Goal: Transaction & Acquisition: Purchase product/service

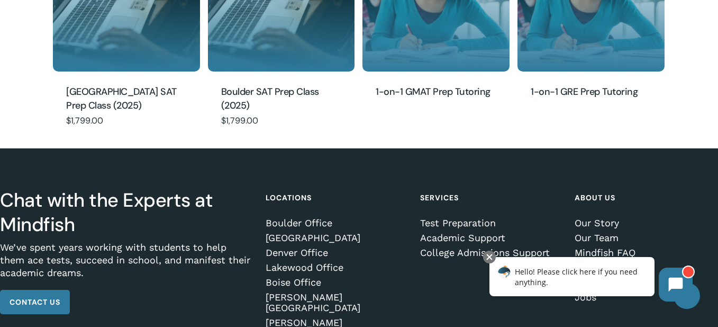
scroll to position [1219, 0]
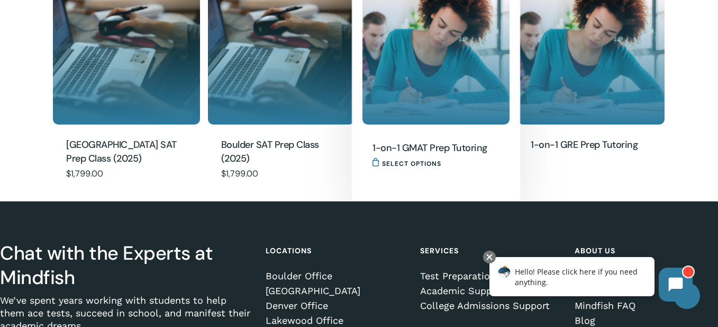
click at [427, 142] on h2 "1-on-1 GMAT Prep Tutoring" at bounding box center [433, 148] width 121 height 15
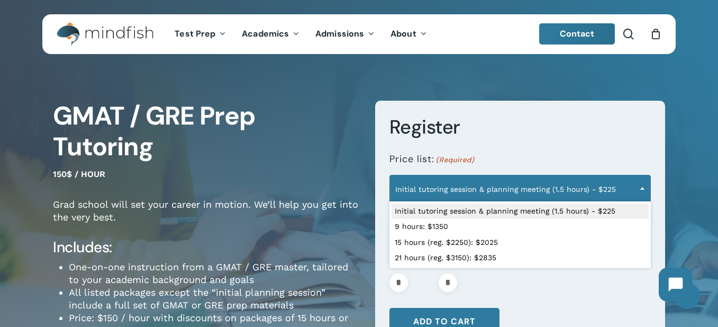
click at [504, 196] on span "Initial tutoring session & planning meeting (1.5 hours) - $225" at bounding box center [520, 189] width 260 height 22
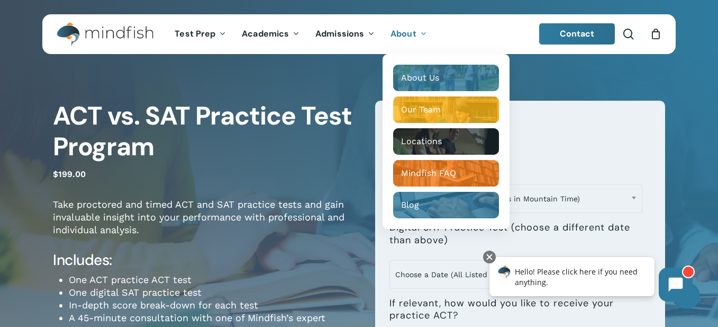
drag, startPoint x: 408, startPoint y: 37, endPoint x: 407, endPoint y: 28, distance: 8.5
click at [407, 28] on span "About" at bounding box center [404, 33] width 26 height 11
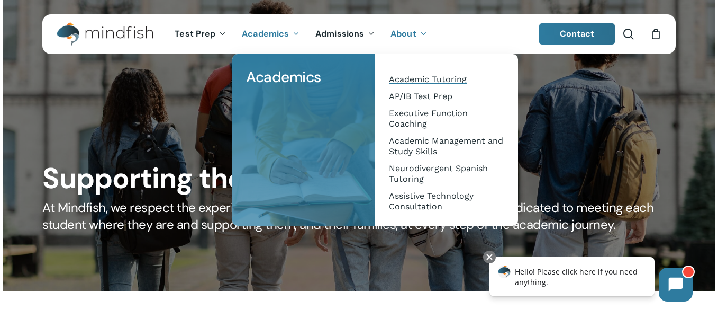
click at [423, 73] on link "Academic Tutoring" at bounding box center [447, 79] width 122 height 17
click at [420, 74] on span "Academic Tutoring" at bounding box center [428, 79] width 78 height 10
